Goal: Information Seeking & Learning: Learn about a topic

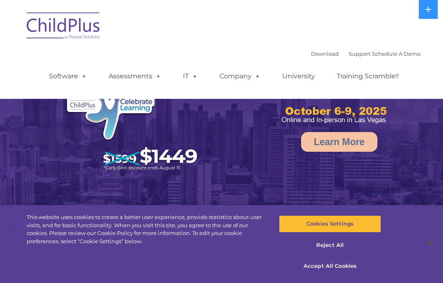
select select "MEDIUM"
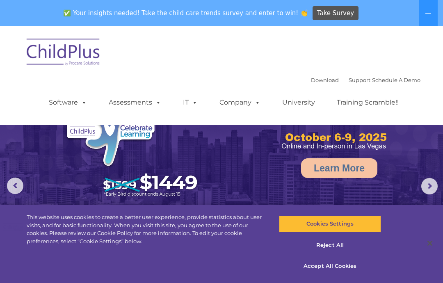
click at [429, 15] on icon at bounding box center [428, 13] width 7 height 7
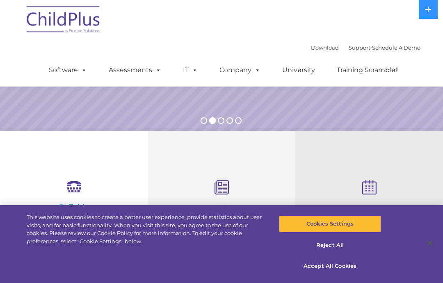
scroll to position [192, 0]
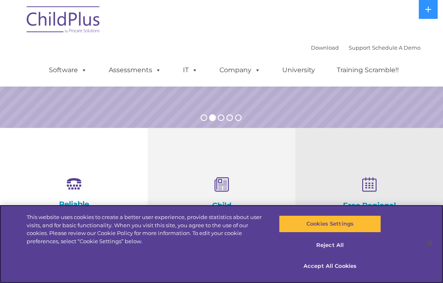
click at [332, 254] on button "Reject All" at bounding box center [330, 245] width 102 height 17
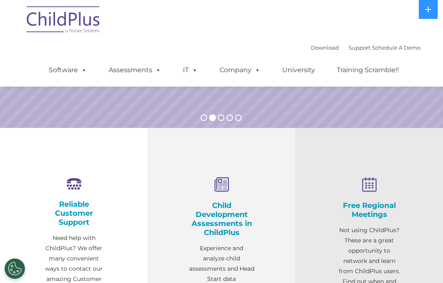
click at [228, 224] on h4 "Child Development Assessments in ChildPlus" at bounding box center [222, 219] width 66 height 36
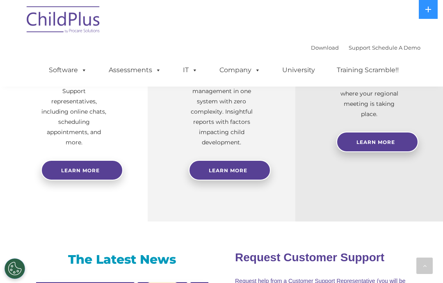
scroll to position [375, 0]
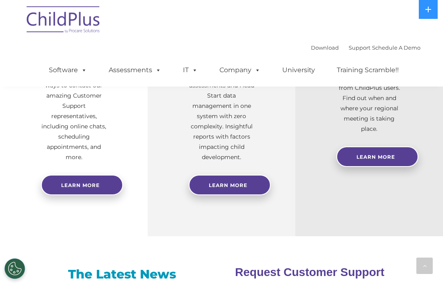
click at [233, 183] on span "Learn More" at bounding box center [228, 185] width 39 height 6
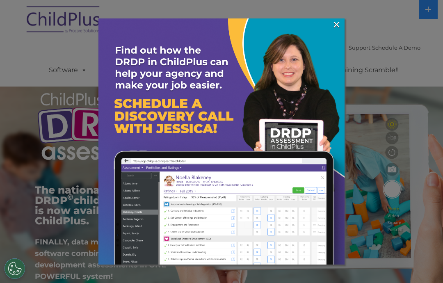
click at [334, 23] on link "×" at bounding box center [336, 24] width 9 height 8
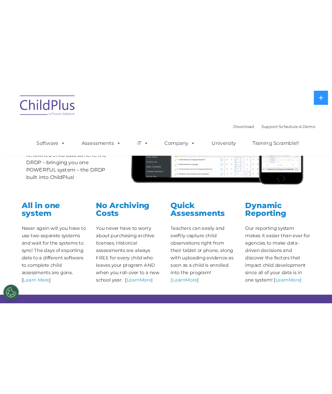
scroll to position [190, 0]
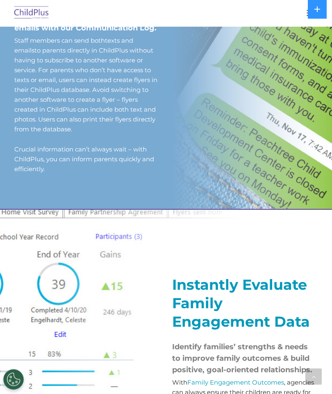
scroll to position [746, 0]
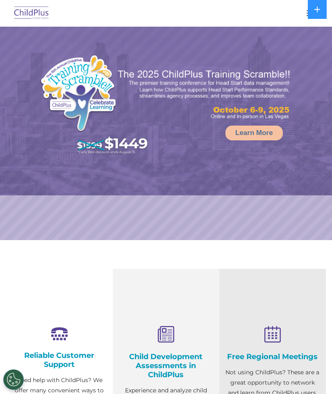
select select "MEDIUM"
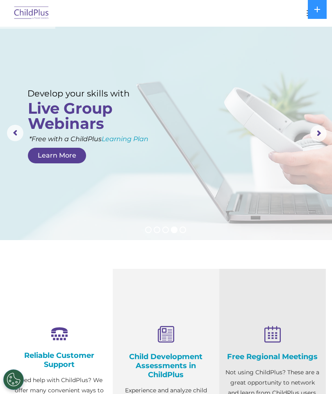
click at [301, 12] on div at bounding box center [165, 13] width 299 height 20
click at [304, 9] on button "button" at bounding box center [311, 13] width 17 height 13
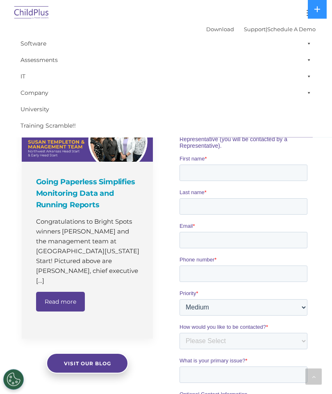
scroll to position [456, 0]
